Goal: Use online tool/utility: Utilize a website feature to perform a specific function

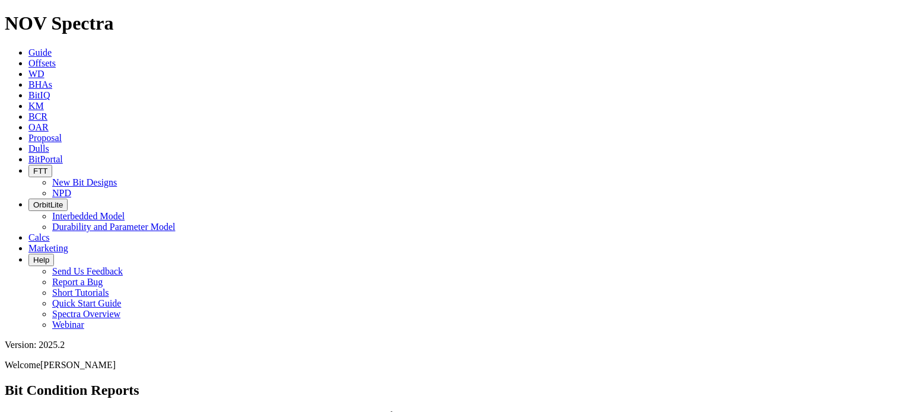
click at [28, 58] on icon at bounding box center [28, 63] width 0 height 10
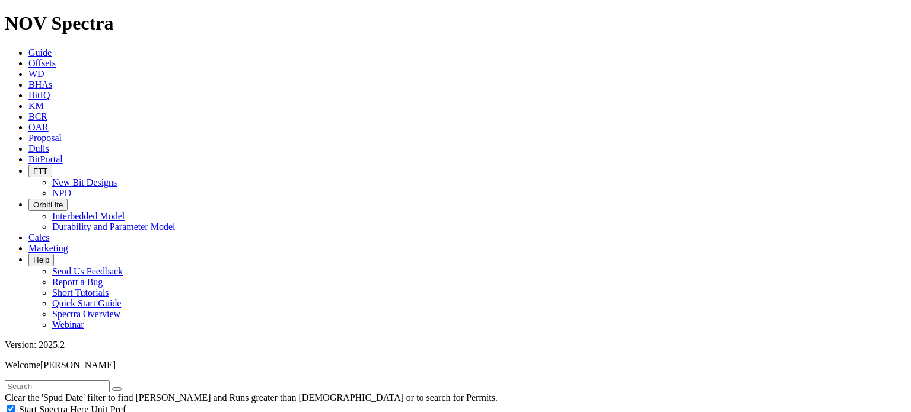
scroll to position [517, 0]
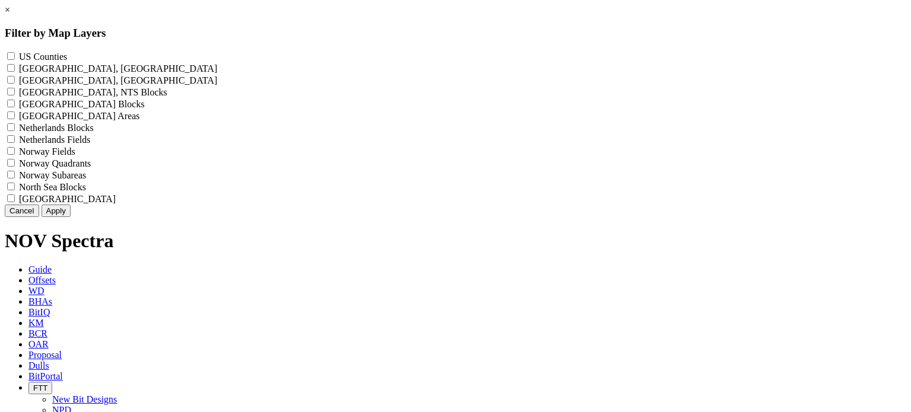
click at [67, 52] on label "US Counties - ()" at bounding box center [43, 57] width 48 height 10
click at [15, 52] on Counties "US Counties - ()" at bounding box center [11, 56] width 8 height 8
checkbox Counties "true"
click at [71, 217] on button "Apply" at bounding box center [56, 211] width 29 height 12
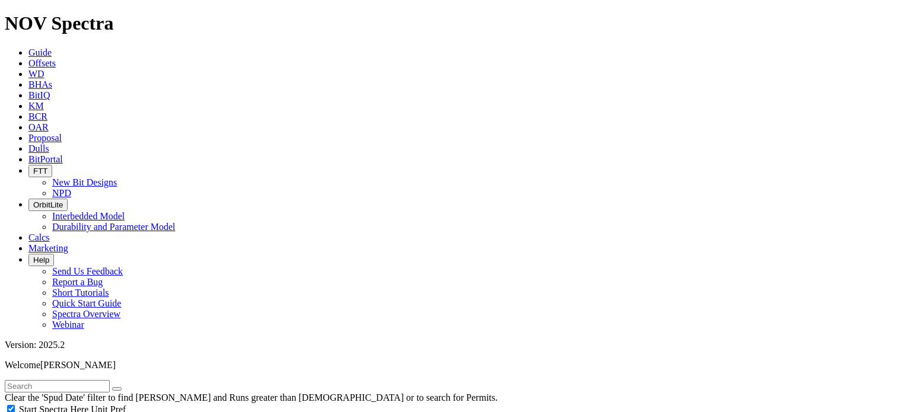
checkbox input "false"
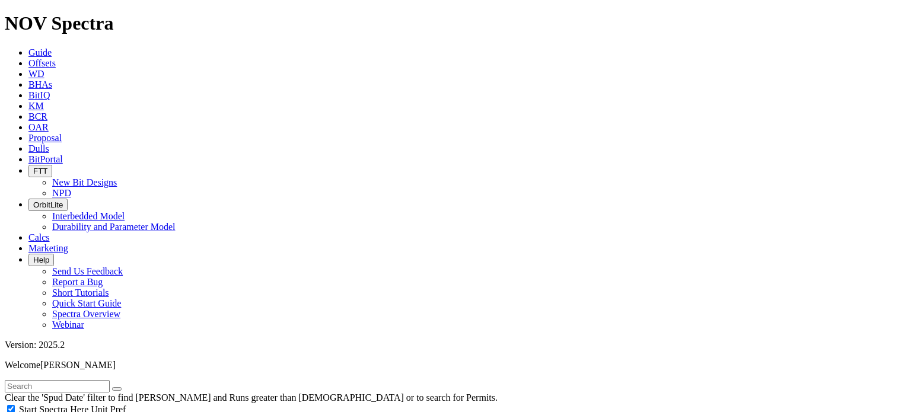
type input "10000"
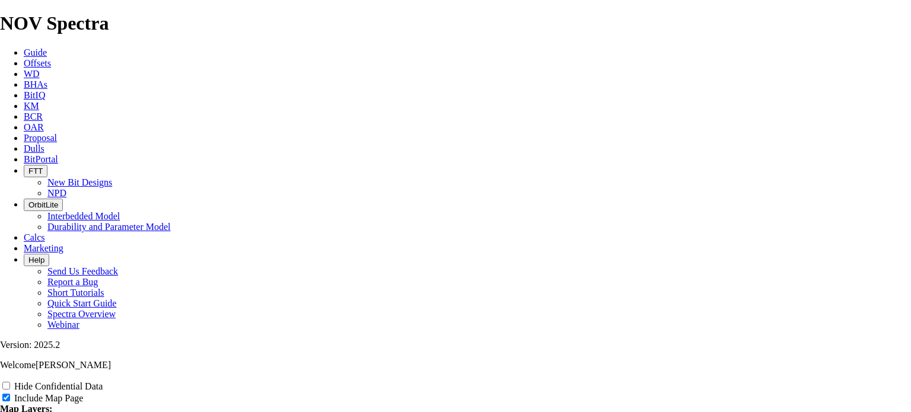
scroll to position [1428, 0]
radio input "true"
